Goal: Information Seeking & Learning: Learn about a topic

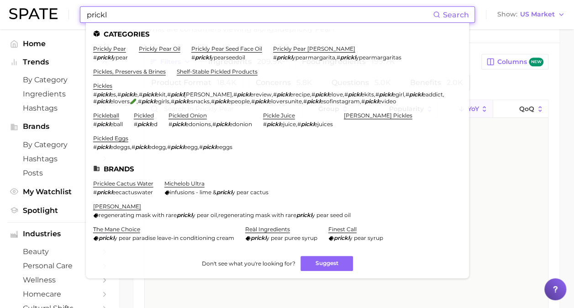
scroll to position [7758, 0]
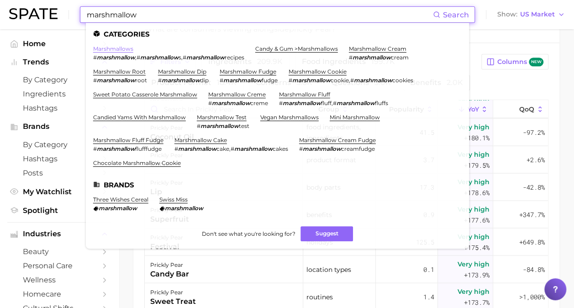
type input "marshmallow"
click at [111, 48] on link "marshmallows" at bounding box center [113, 48] width 40 height 7
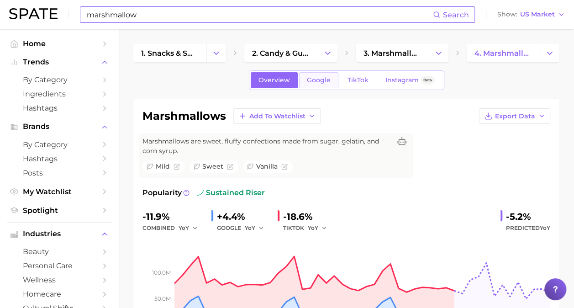
click at [307, 80] on span "Google" at bounding box center [319, 80] width 24 height 8
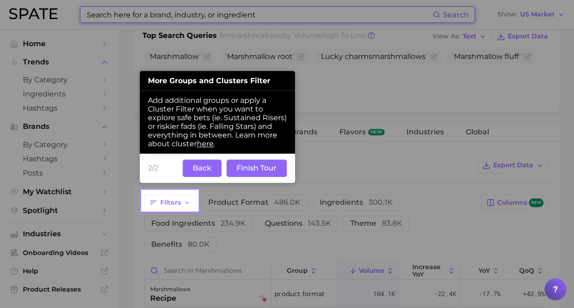
scroll to position [375, 0]
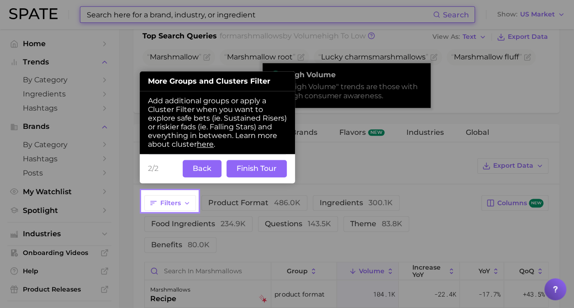
click at [204, 163] on button "Back" at bounding box center [202, 168] width 39 height 17
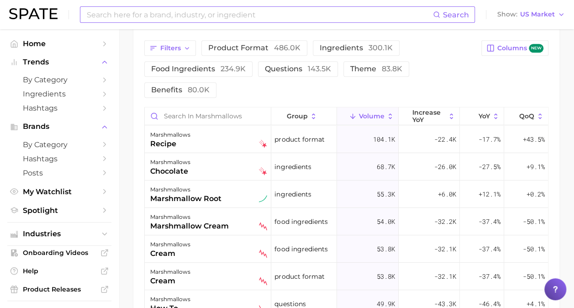
scroll to position [530, 0]
click at [484, 118] on button "YoY" at bounding box center [482, 116] width 44 height 18
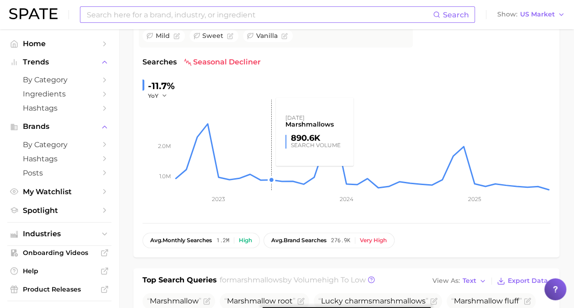
scroll to position [0, 0]
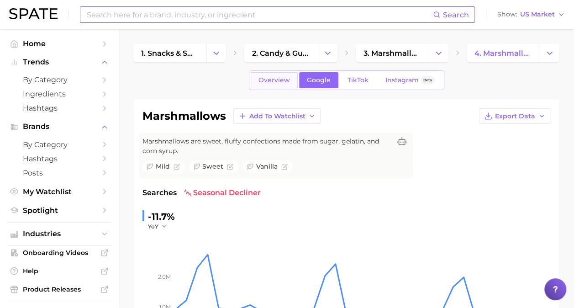
click at [265, 75] on link "Overview" at bounding box center [274, 80] width 47 height 16
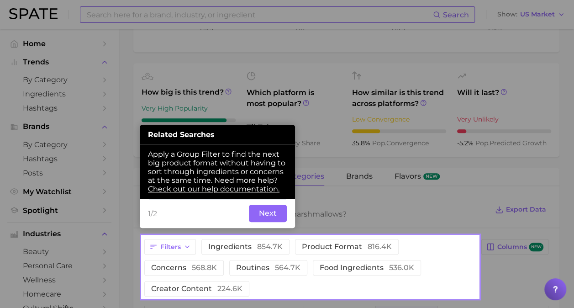
scroll to position [315, 0]
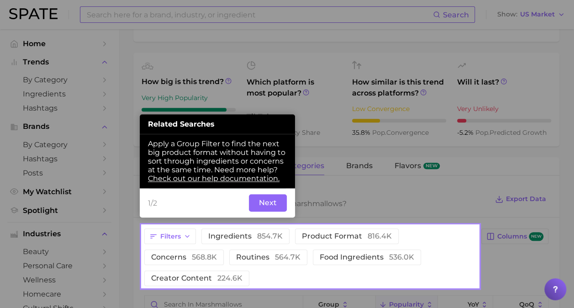
click at [454, 146] on div at bounding box center [310, 112] width 337 height 225
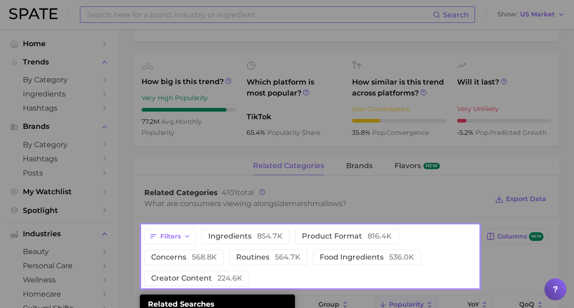
scroll to position [470, 0]
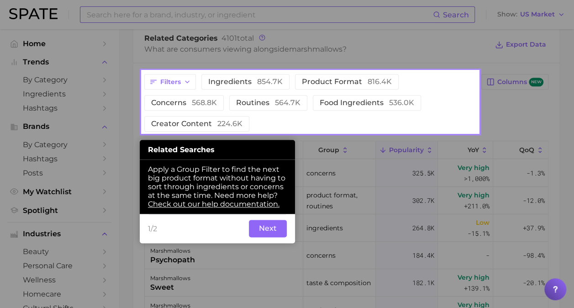
click at [260, 230] on button "Next" at bounding box center [268, 228] width 38 height 17
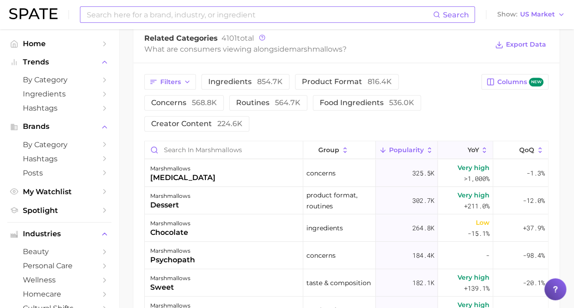
click at [467, 148] on span "YoY" at bounding box center [472, 149] width 11 height 7
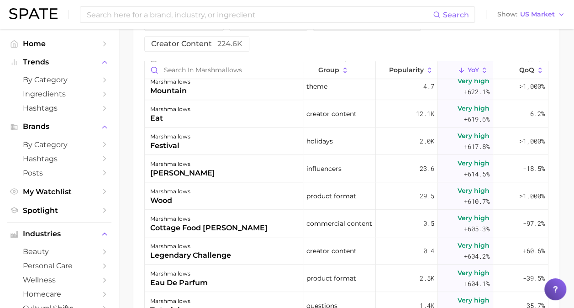
scroll to position [15987, 0]
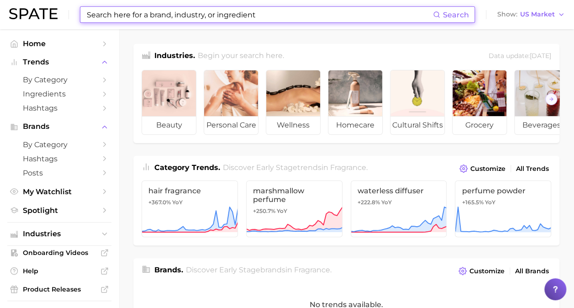
click at [226, 7] on input at bounding box center [259, 15] width 347 height 16
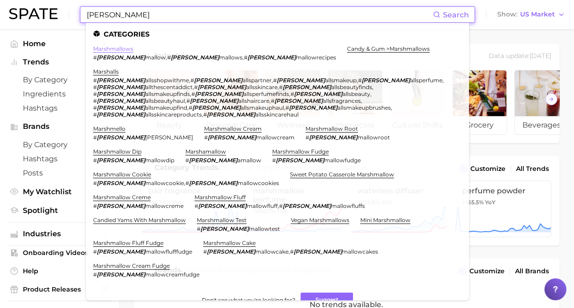
type input "[PERSON_NAME]"
click at [118, 49] on link "marshmallows" at bounding box center [113, 48] width 40 height 7
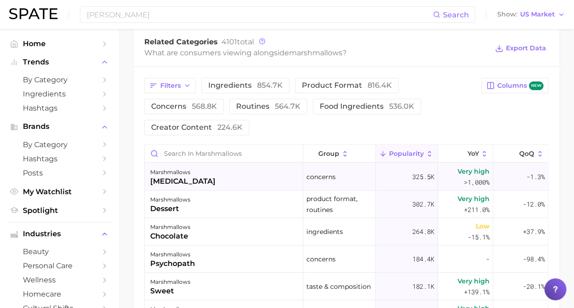
scroll to position [469, 0]
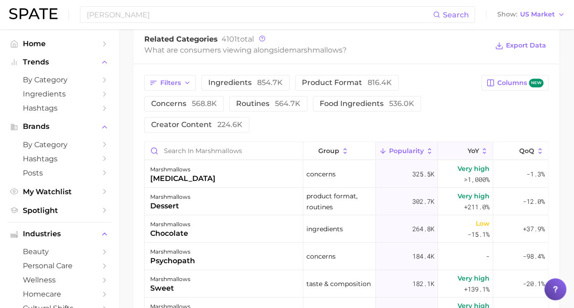
click at [472, 147] on span "YoY" at bounding box center [472, 150] width 11 height 7
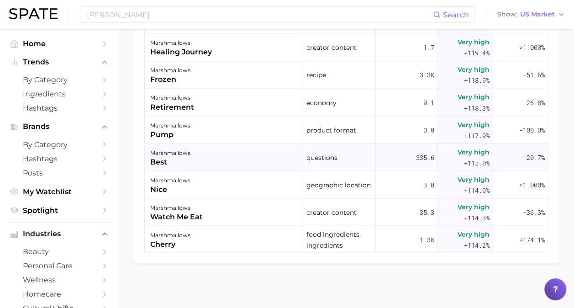
scroll to position [24877, 0]
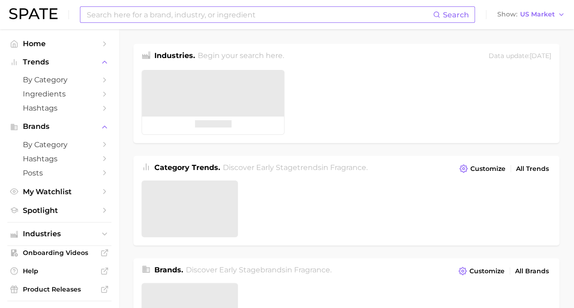
click at [190, 12] on input at bounding box center [259, 15] width 347 height 16
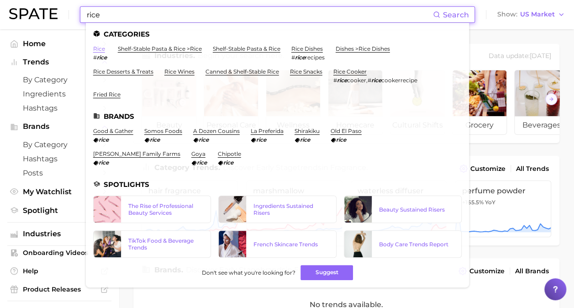
type input "rice"
click at [98, 49] on link "rice" at bounding box center [99, 48] width 12 height 7
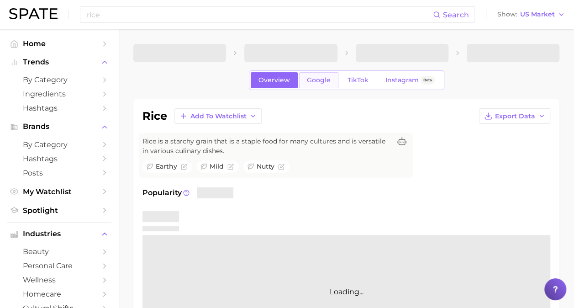
click at [322, 83] on span "Google" at bounding box center [319, 80] width 24 height 8
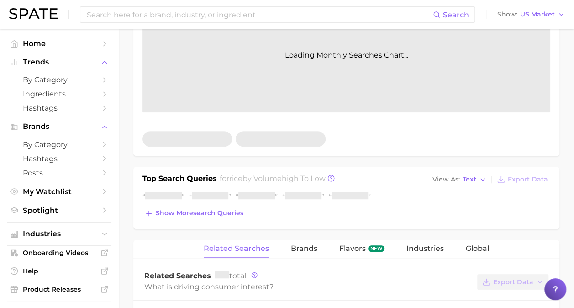
scroll to position [253, 0]
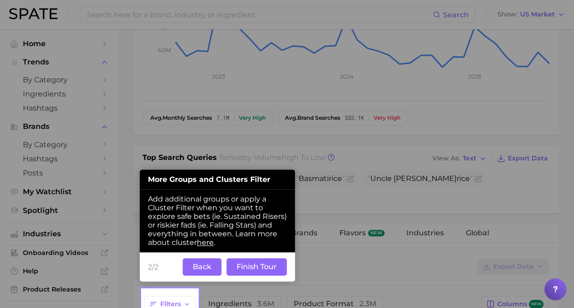
click at [199, 264] on button "Back" at bounding box center [202, 266] width 39 height 17
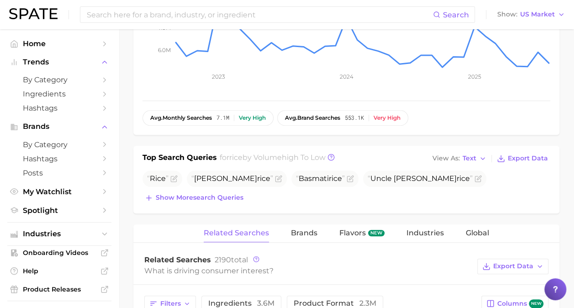
scroll to position [457, 0]
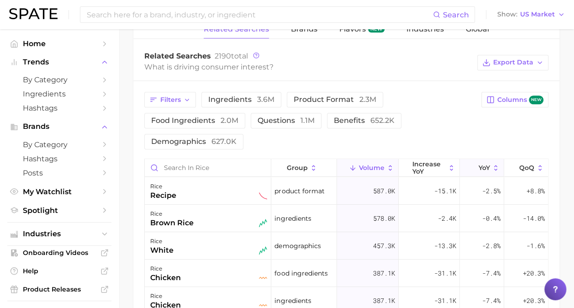
click at [485, 164] on span "YoY" at bounding box center [484, 167] width 11 height 7
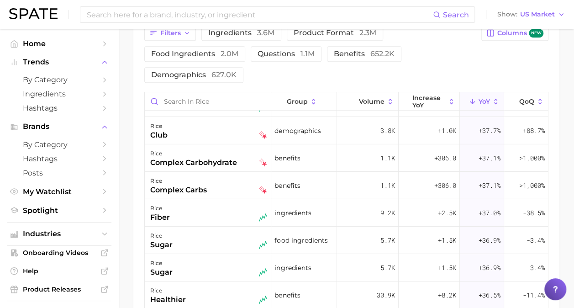
scroll to position [3092, 0]
